Goal: Task Accomplishment & Management: Complete application form

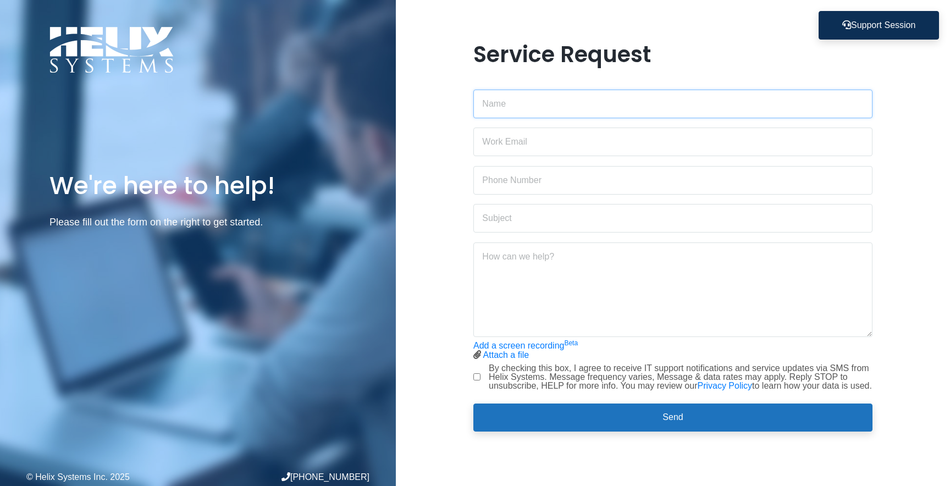
click at [520, 104] on input "text" at bounding box center [672, 104] width 399 height 29
type input "[PERSON_NAME]"
click at [536, 152] on form "[PERSON_NAME] [PERSON_NAME] Add a screen recording Beta Attach a file Stop scre…" at bounding box center [672, 256] width 399 height 351
click at [523, 134] on input "[PERSON_NAME]" at bounding box center [672, 142] width 399 height 29
type input "[PERSON_NAME][EMAIL_ADDRESS][PERSON_NAME][DOMAIN_NAME]"
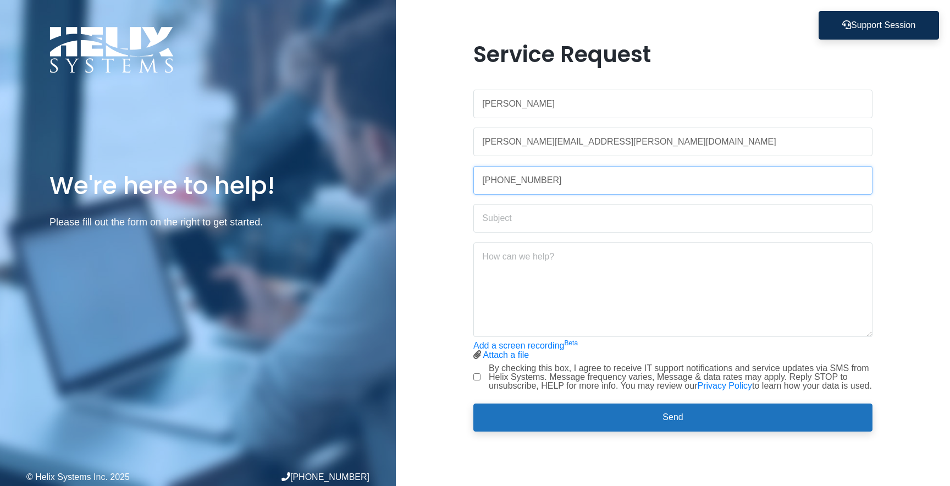
type input "[PHONE_NUMBER]"
type input "Sendgrid Access"
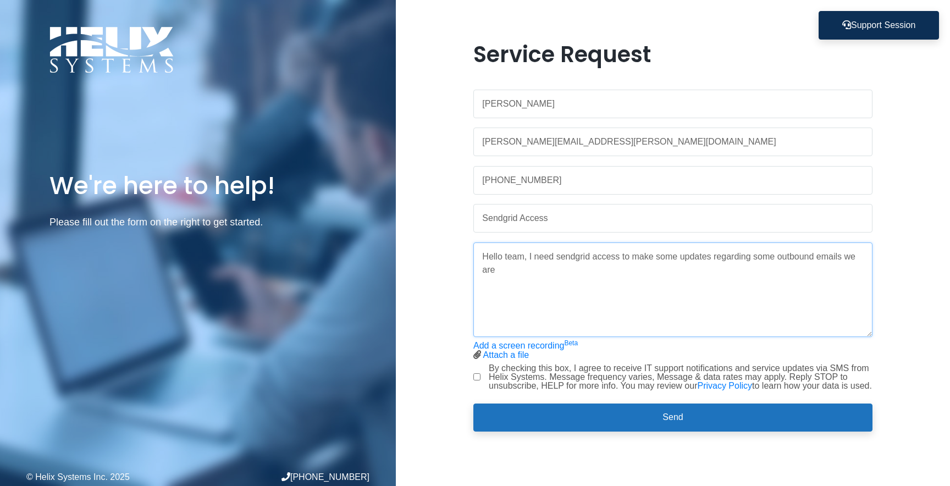
click at [742, 250] on textarea "Hello team, I need sendgrid access to make some updates regarding some outbound…" at bounding box center [672, 289] width 399 height 95
click at [864, 255] on textarea "Hello team, I need sendgrid access to make some updates to some outbound emails…" at bounding box center [672, 289] width 399 height 95
type textarea "Hello team, I need sendgrid access to make some updates to some outbound emails…"
click at [471, 377] on div "Service Request [PERSON_NAME] [PERSON_NAME][EMAIL_ADDRESS][PERSON_NAME][DOMAIN_…" at bounding box center [673, 243] width 416 height 404
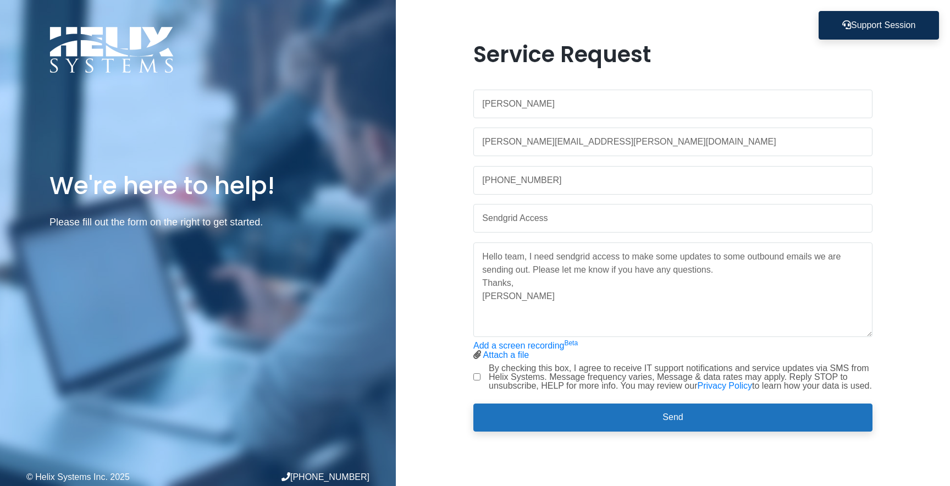
click at [474, 378] on input "By checking this box, I agree to receive IT support notifications and service u…" at bounding box center [476, 376] width 7 height 7
checkbox input "true"
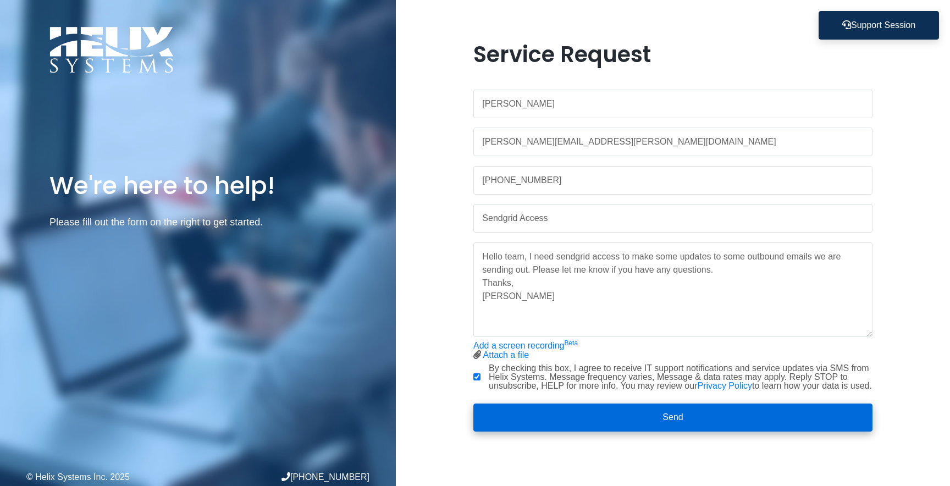
click at [639, 421] on button "Send" at bounding box center [672, 418] width 399 height 29
